Goal: Task Accomplishment & Management: Complete application form

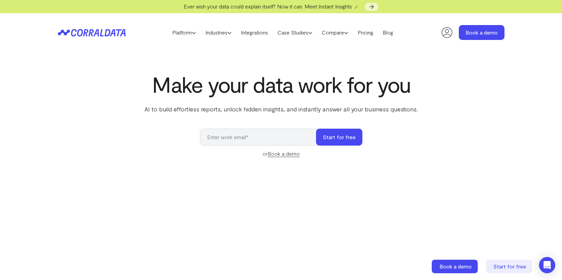
click at [449, 33] on icon at bounding box center [447, 33] width 14 height 14
click at [224, 139] on input "email" at bounding box center [261, 137] width 123 height 17
type input "[EMAIL_ADDRESS]"
click at [333, 133] on button "Start for free" at bounding box center [339, 137] width 46 height 17
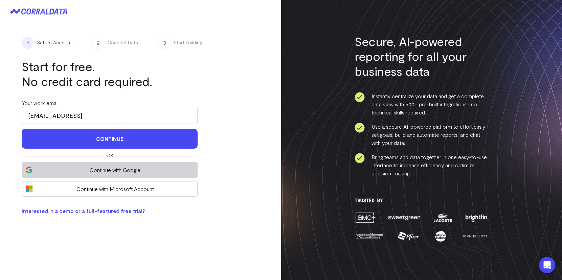
click at [110, 173] on span "Continue with Google" at bounding box center [115, 170] width 158 height 8
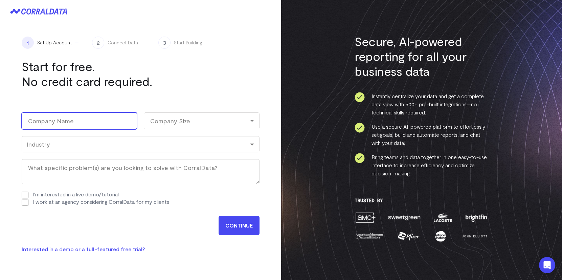
click at [90, 123] on input "Company Name (Required)" at bounding box center [79, 120] width 115 height 17
type input "Expona.ai"
click at [213, 120] on div "Company Size" at bounding box center [201, 120] width 115 height 17
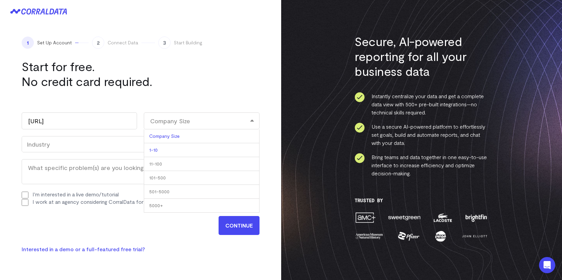
click at [157, 151] on li "1-10" at bounding box center [201, 150] width 115 height 14
select select "1-10"
click at [61, 146] on div "Industry" at bounding box center [141, 143] width 228 height 7
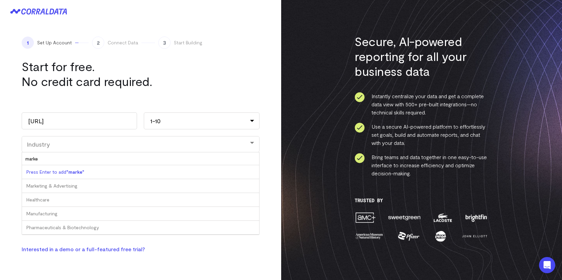
type input "market"
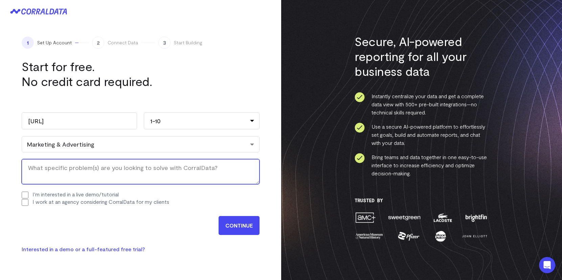
click at [70, 173] on textarea "What specific problem(s) are you looking to solve with CorralData? (Required)" at bounding box center [141, 171] width 238 height 25
type textarea "detailed business analysis"
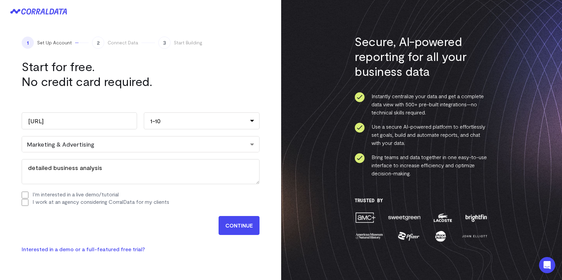
click at [23, 202] on input "I work at an agency considering CorralData for my clients" at bounding box center [25, 202] width 7 height 7
click at [26, 203] on input "I work at an agency considering CorralData for my clients" at bounding box center [25, 202] width 7 height 7
click at [25, 202] on input "I work at an agency considering CorralData for my clients" at bounding box center [25, 202] width 7 height 7
checkbox input "true"
click at [227, 226] on input "CONTINUE" at bounding box center [239, 225] width 41 height 19
